Goal: Transaction & Acquisition: Register for event/course

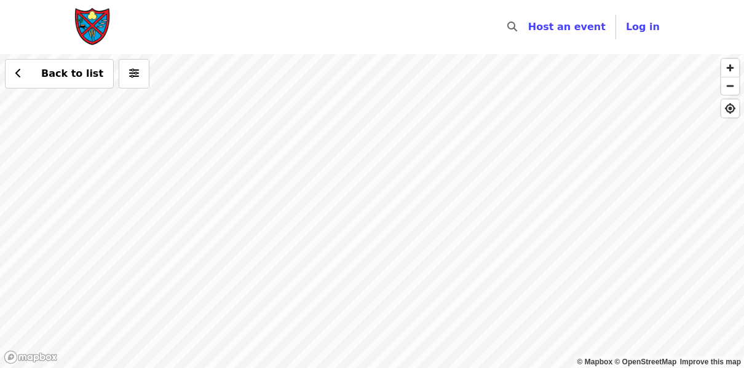
drag, startPoint x: 438, startPoint y: 279, endPoint x: 649, endPoint y: 61, distance: 303.3
click at [638, 79] on div "Back to list" at bounding box center [372, 211] width 744 height 314
drag, startPoint x: 458, startPoint y: 291, endPoint x: 473, endPoint y: 224, distance: 67.9
click at [455, 102] on div "Back to list" at bounding box center [372, 211] width 744 height 314
drag, startPoint x: 479, startPoint y: 246, endPoint x: 486, endPoint y: 214, distance: 33.4
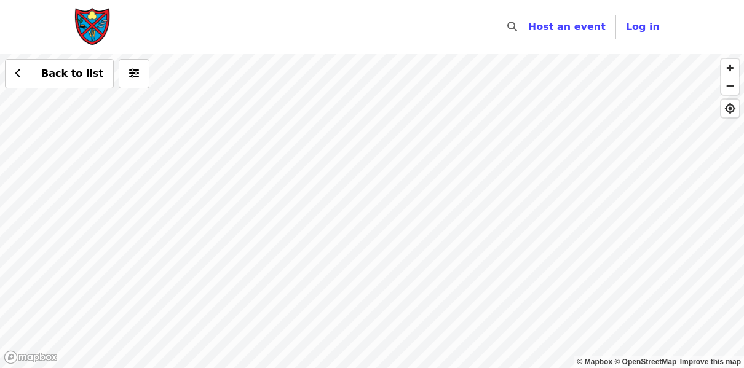
click at [486, 216] on div "Back to list" at bounding box center [372, 211] width 744 height 314
drag, startPoint x: 372, startPoint y: 165, endPoint x: 525, endPoint y: 253, distance: 177.0
click at [525, 253] on div "Back to list" at bounding box center [372, 211] width 744 height 314
drag, startPoint x: 376, startPoint y: 158, endPoint x: 536, endPoint y: 274, distance: 198.0
click at [536, 274] on div "Back to list" at bounding box center [372, 211] width 744 height 314
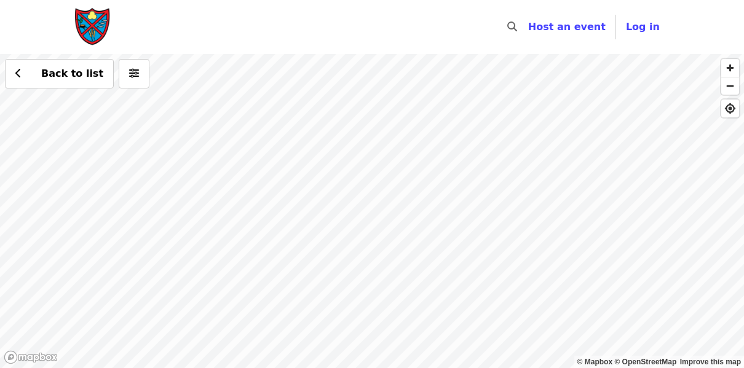
drag, startPoint x: 297, startPoint y: 164, endPoint x: 506, endPoint y: 248, distance: 224.5
click at [506, 248] on div "Back to list" at bounding box center [372, 211] width 744 height 314
drag, startPoint x: 300, startPoint y: 164, endPoint x: 444, endPoint y: 246, distance: 166.2
click at [446, 246] on div "Back to list" at bounding box center [372, 211] width 744 height 314
click at [348, 196] on div "Back to list" at bounding box center [372, 211] width 744 height 314
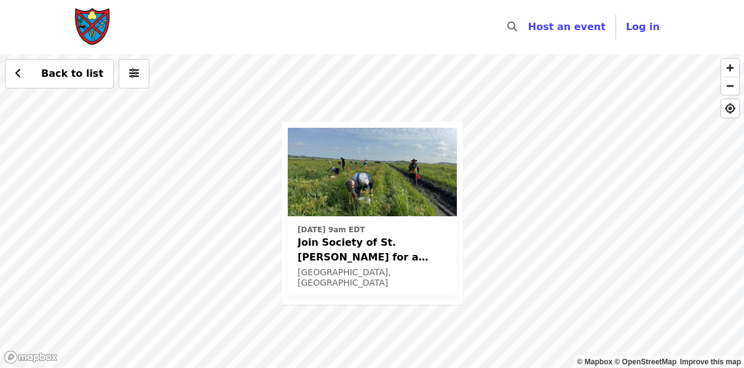
click at [350, 250] on span "Join Society of St. [PERSON_NAME] for a Glean in Mt. [PERSON_NAME] , [GEOGRAPHI…" at bounding box center [371, 249] width 149 height 29
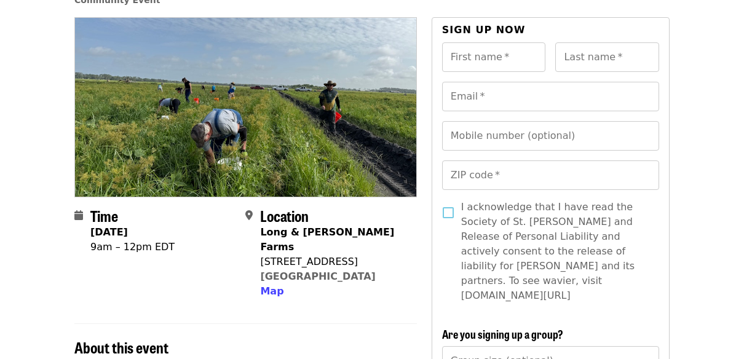
scroll to position [123, 0]
